Goal: Information Seeking & Learning: Learn about a topic

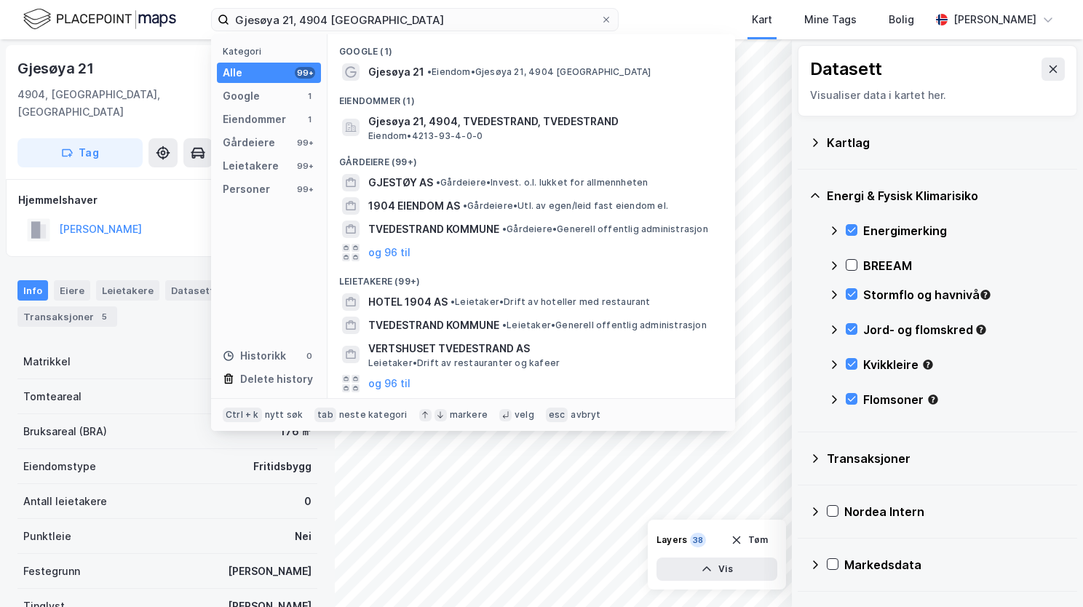
click at [256, 31] on div "Gjesøya 21, 4904 Tvedestrand Kategori Alle 99+ Google 1 Eiendommer 1 Gårdeiere …" at bounding box center [415, 19] width 408 height 23
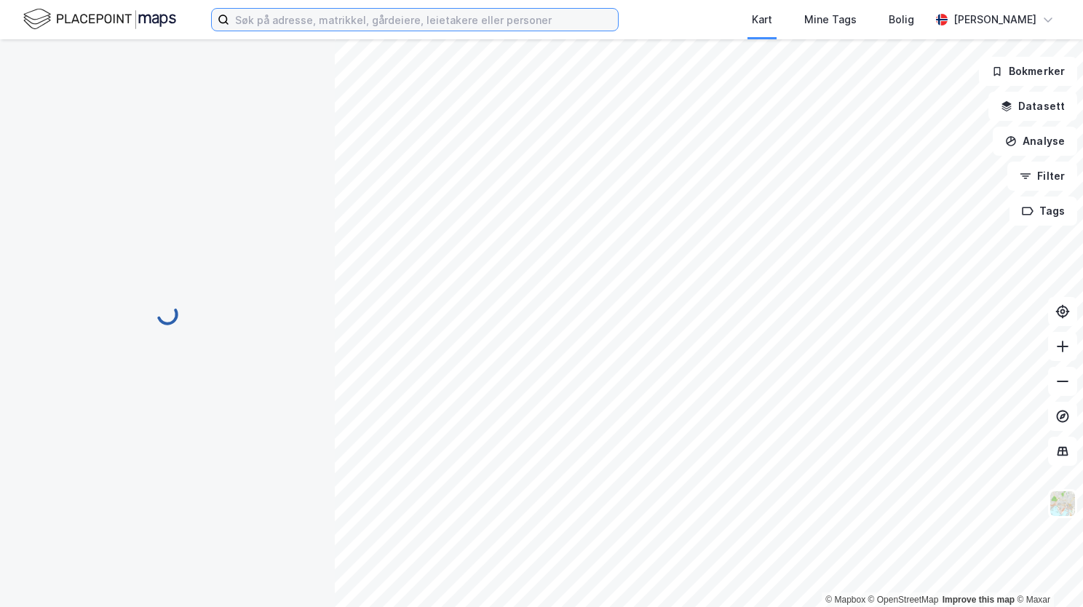
click at [484, 22] on input at bounding box center [423, 20] width 389 height 22
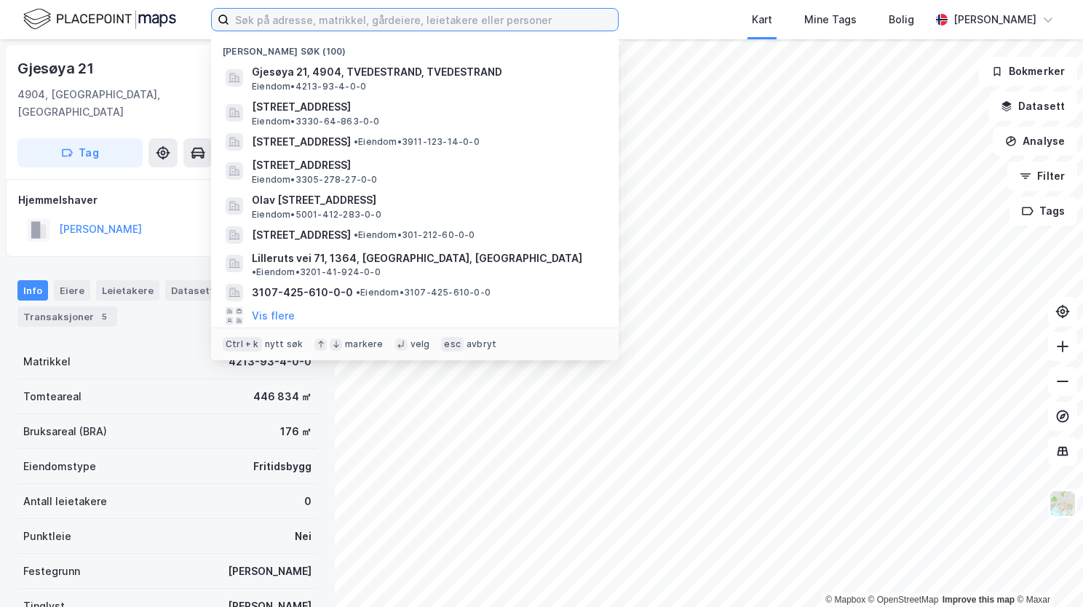
paste input "[STREET_ADDRESS]"
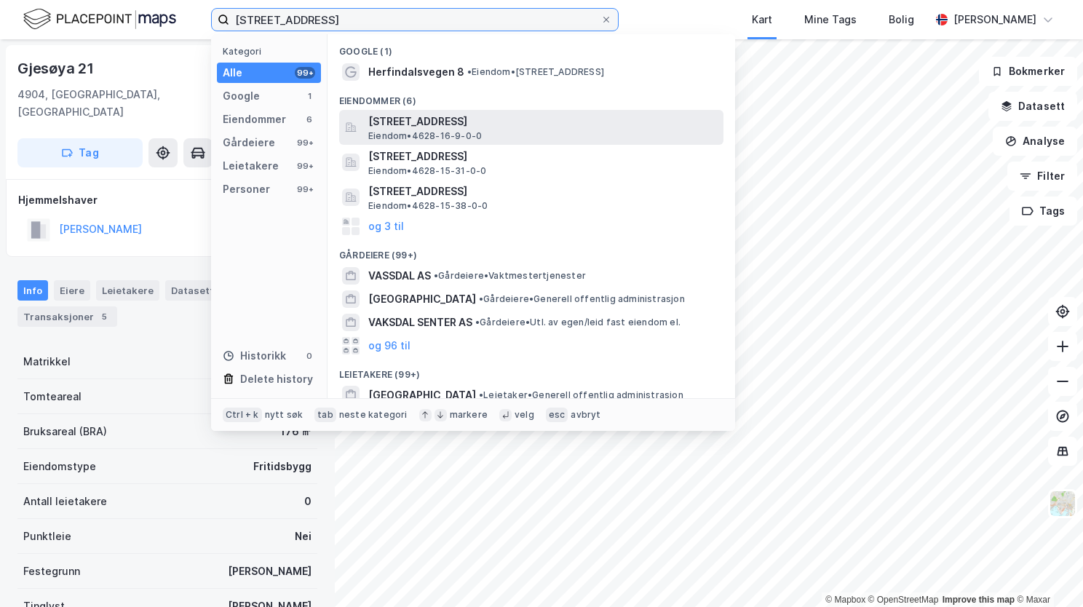
type input "[STREET_ADDRESS]"
click at [457, 124] on span "[STREET_ADDRESS]" at bounding box center [542, 121] width 349 height 17
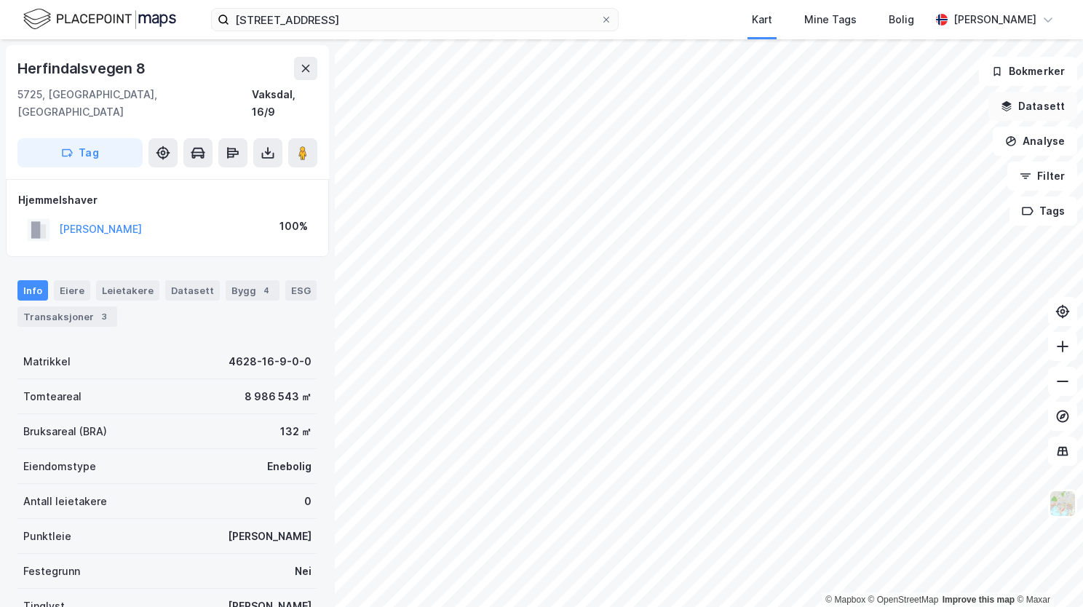
click at [1007, 106] on icon "button" at bounding box center [1007, 106] width 12 height 12
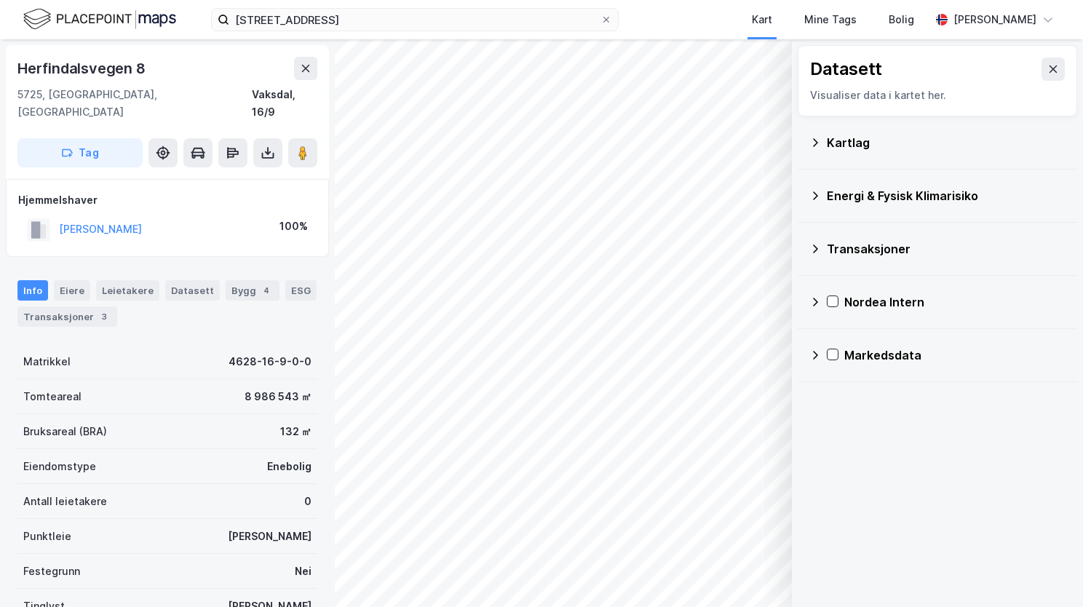
click at [818, 141] on icon at bounding box center [815, 143] width 12 height 12
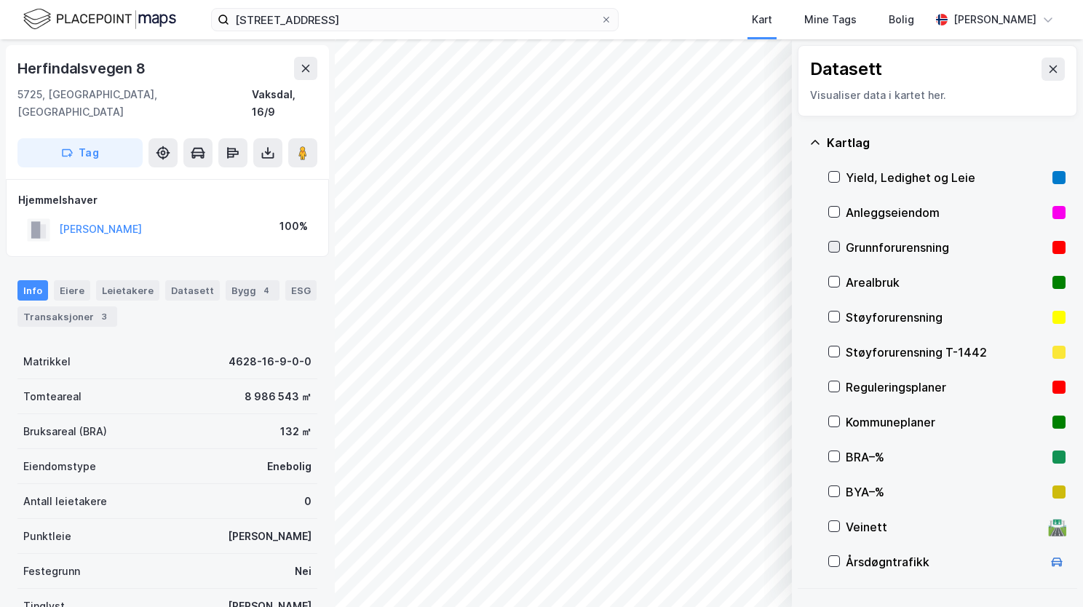
click at [838, 249] on icon at bounding box center [834, 247] width 10 height 10
click at [815, 142] on icon at bounding box center [815, 143] width 12 height 12
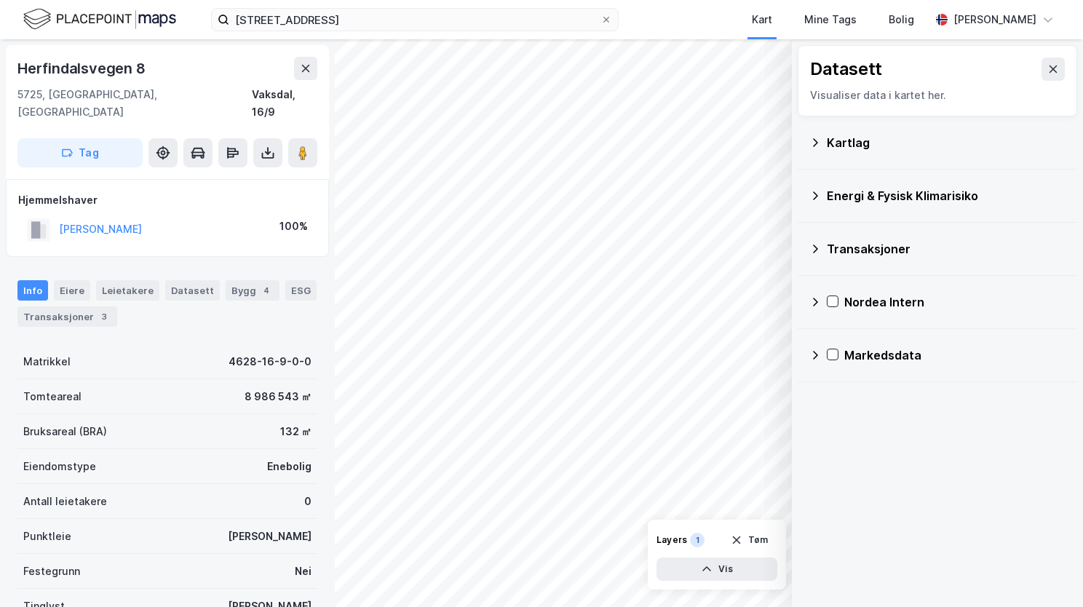
click at [818, 196] on icon at bounding box center [815, 196] width 12 height 12
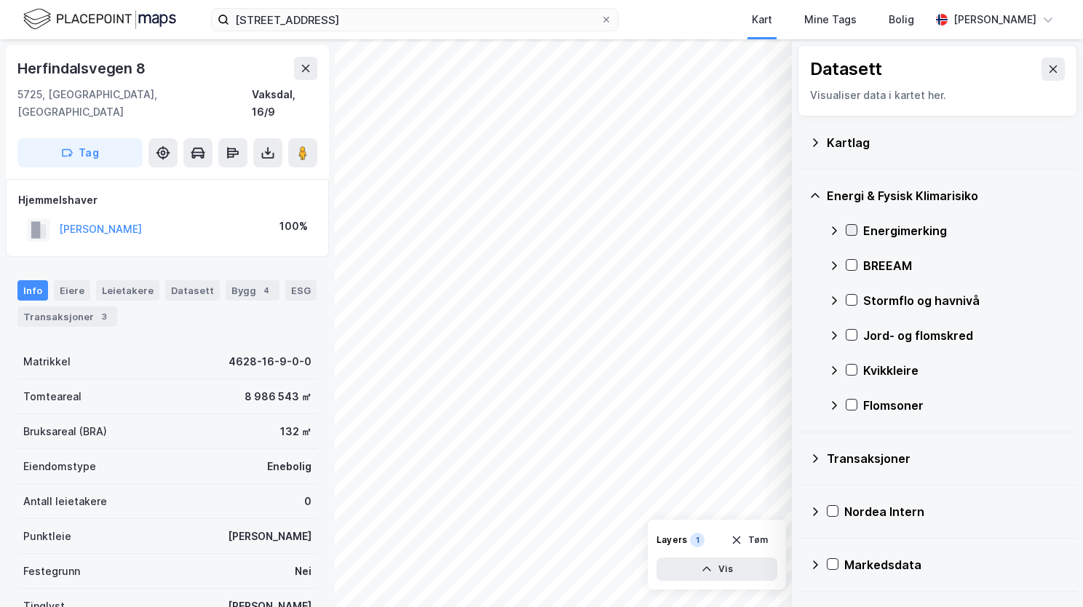
click at [846, 231] on icon at bounding box center [851, 230] width 10 height 10
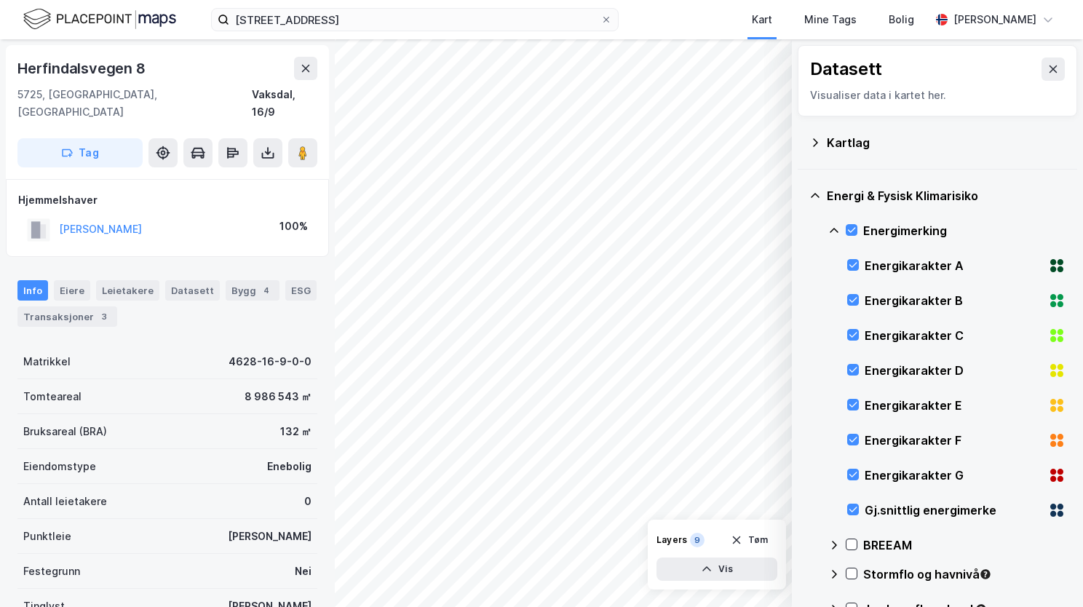
click at [833, 229] on icon at bounding box center [834, 230] width 9 height 5
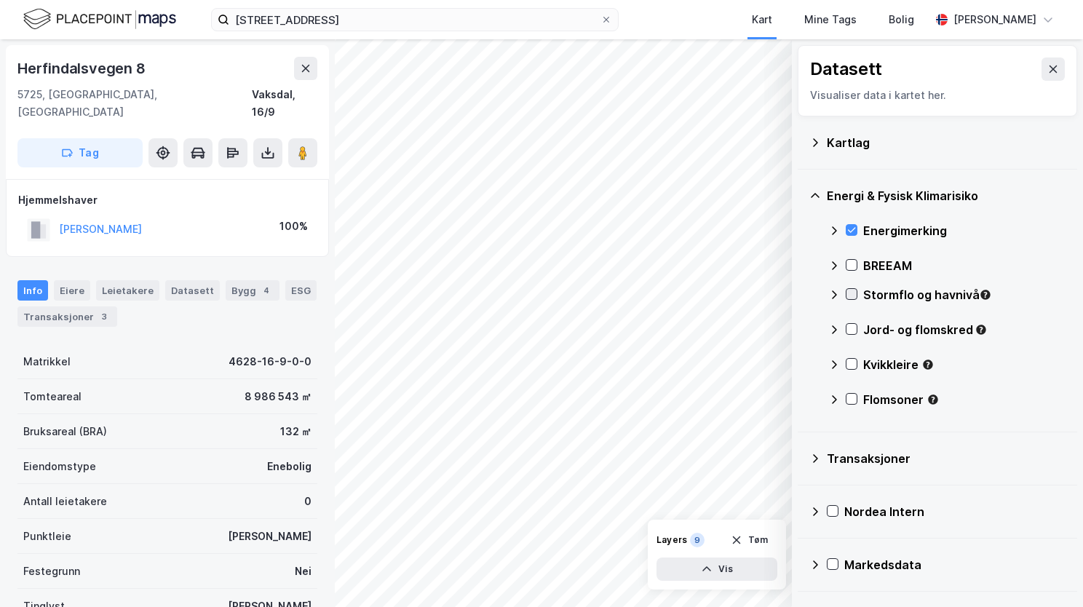
click at [849, 291] on icon at bounding box center [851, 294] width 10 height 10
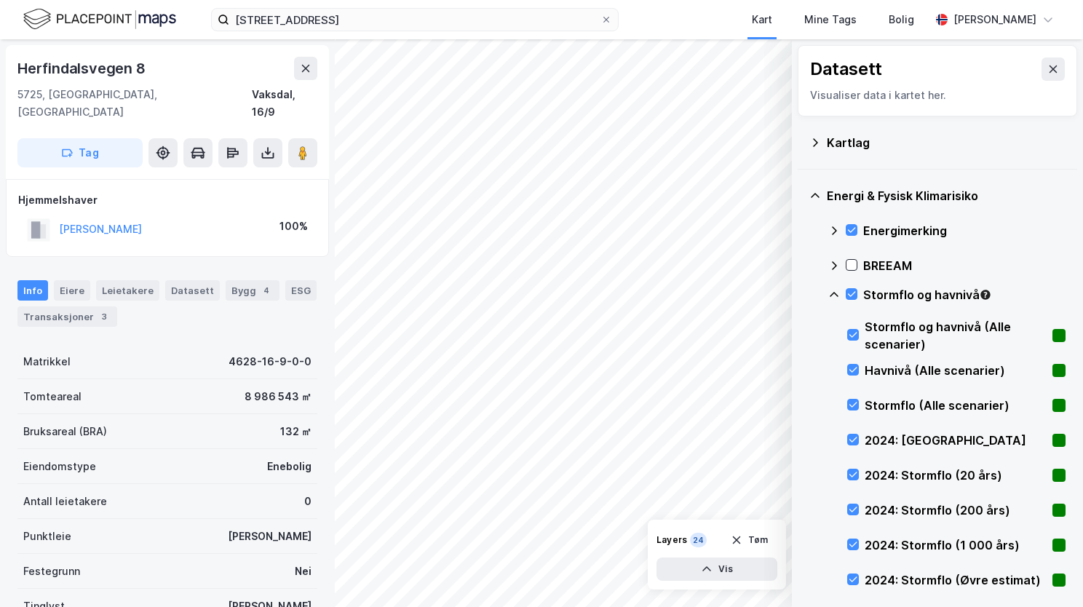
click at [833, 293] on icon at bounding box center [834, 294] width 9 height 5
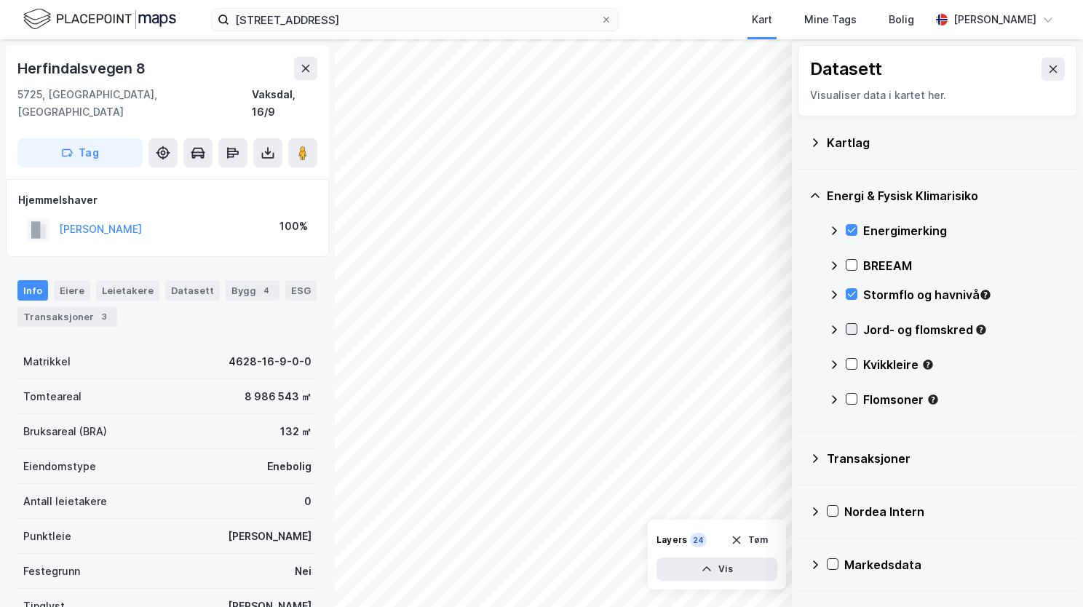
click at [856, 327] on icon at bounding box center [851, 329] width 10 height 10
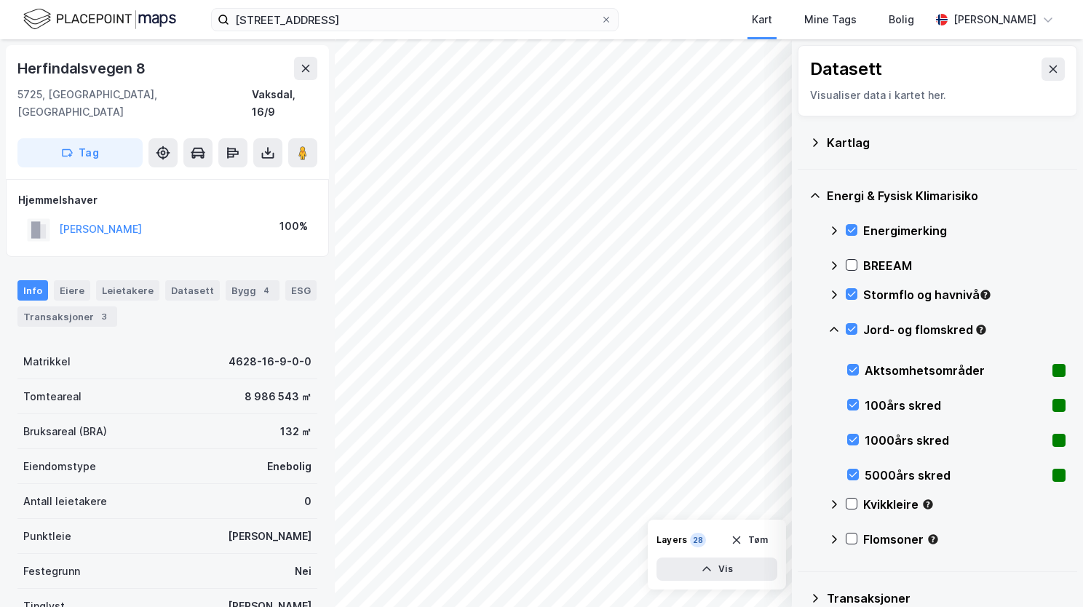
click at [835, 331] on icon at bounding box center [834, 330] width 12 height 12
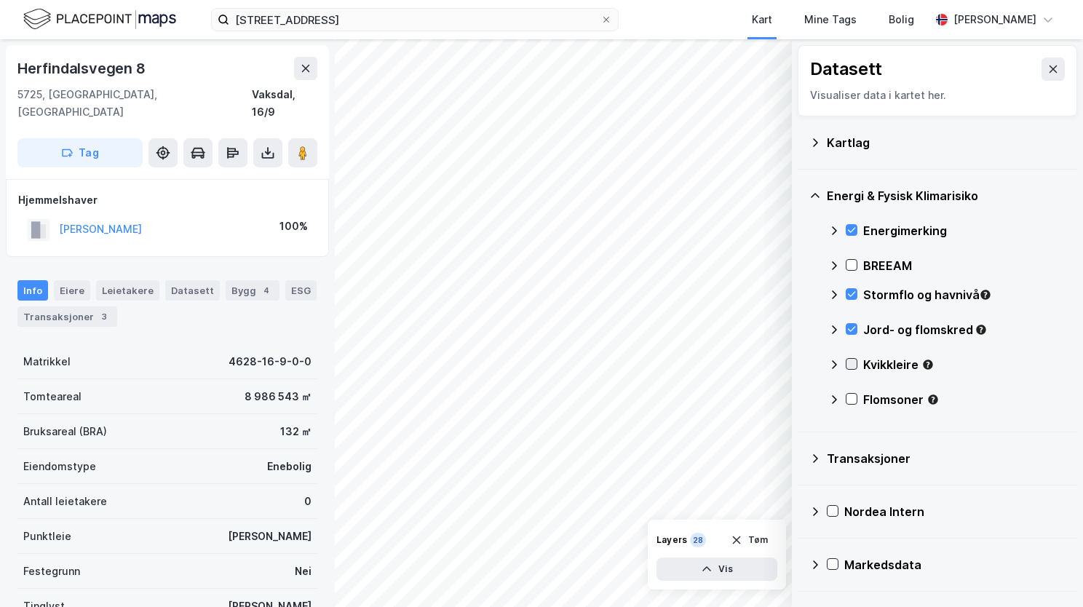
click at [853, 362] on icon at bounding box center [852, 364] width 8 height 5
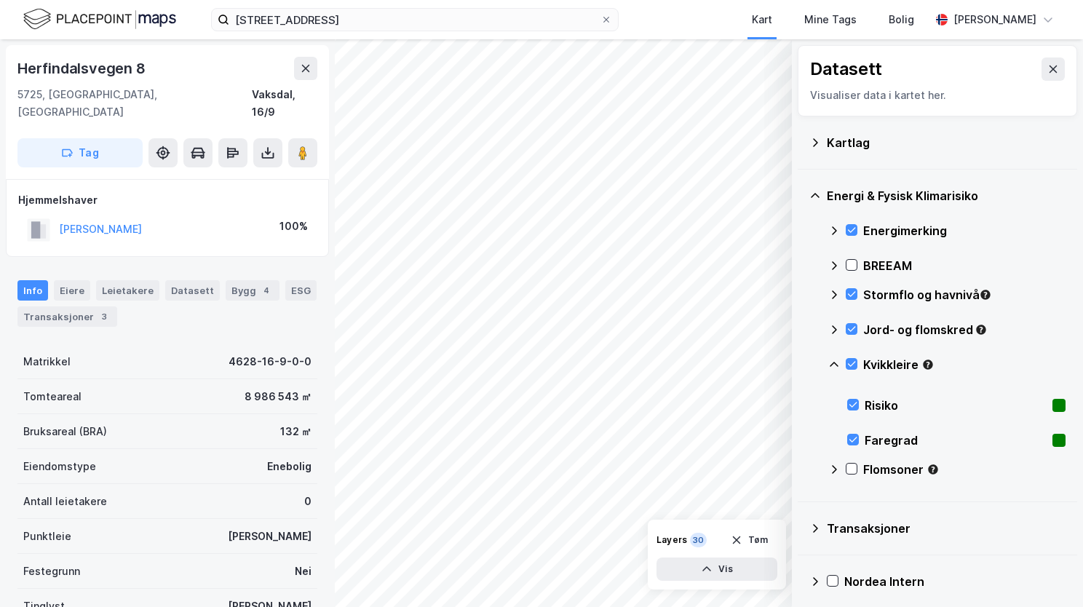
click at [838, 360] on icon at bounding box center [834, 365] width 12 height 12
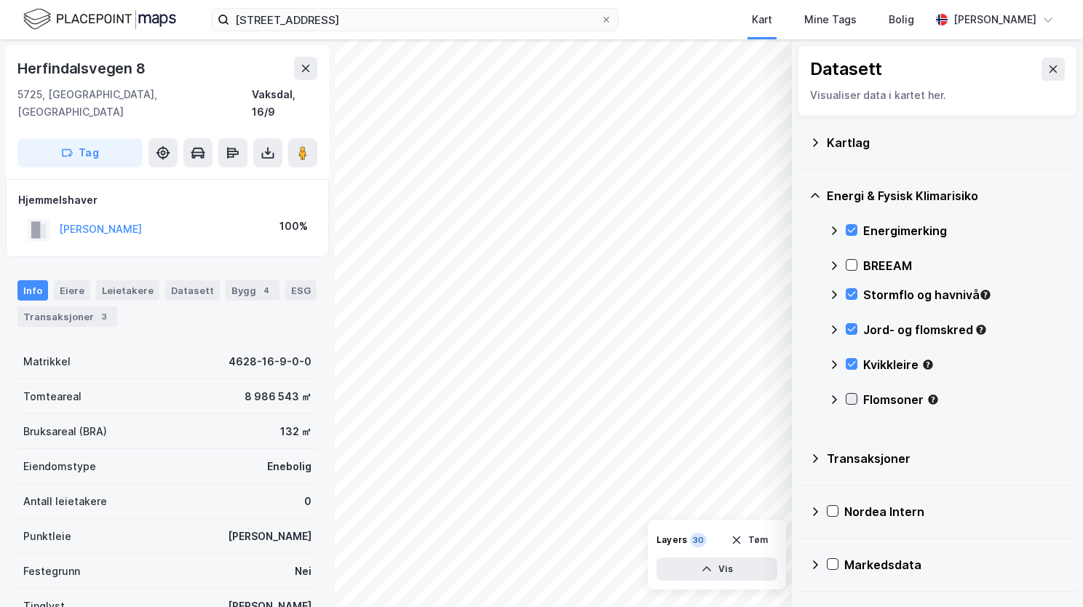
click at [856, 398] on icon at bounding box center [851, 399] width 10 height 10
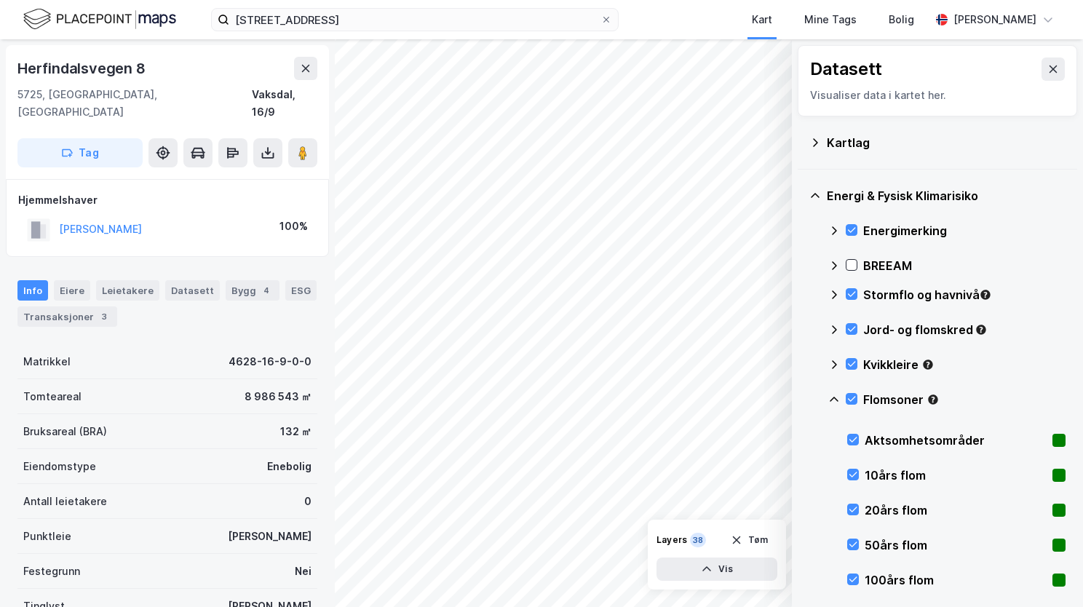
click at [835, 397] on icon at bounding box center [834, 400] width 12 height 12
